Goal: Navigation & Orientation: Find specific page/section

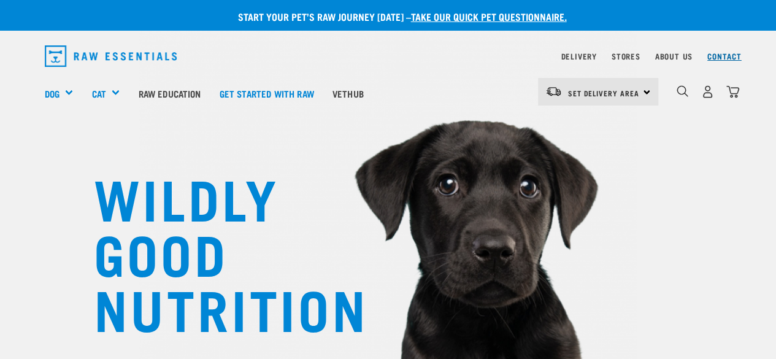
click at [726, 54] on link "Contact" at bounding box center [724, 56] width 34 height 4
click at [732, 44] on nav "Delivery Stores About Us Contact" at bounding box center [388, 55] width 706 height 31
click at [730, 50] on div "Contact" at bounding box center [724, 56] width 34 height 15
click at [726, 57] on link "Contact" at bounding box center [724, 56] width 34 height 4
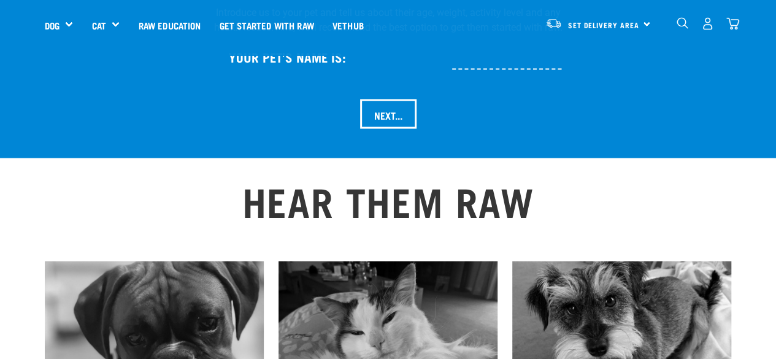
scroll to position [1417, 0]
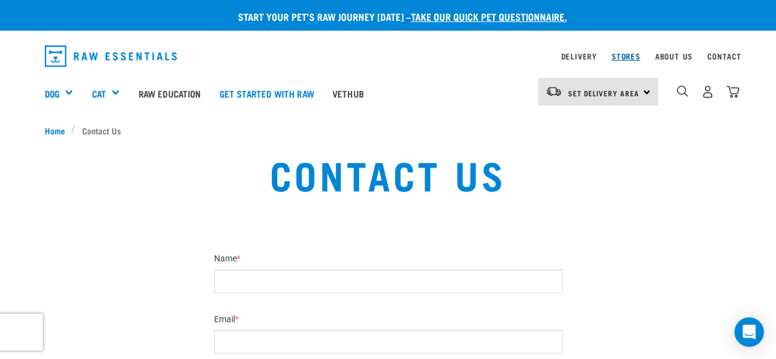
click at [622, 58] on link "Stores" at bounding box center [625, 56] width 29 height 4
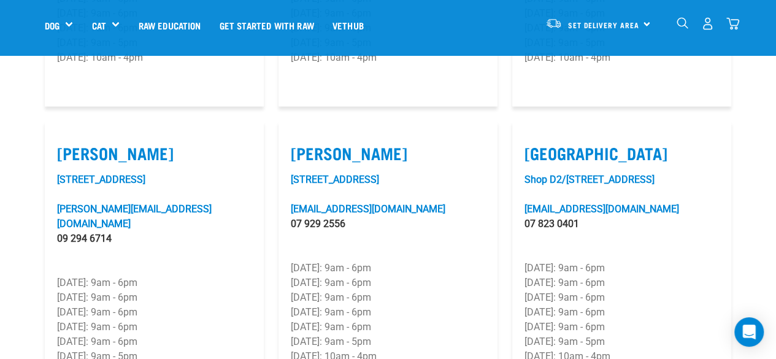
scroll to position [1210, 0]
